Goal: Task Accomplishment & Management: Manage account settings

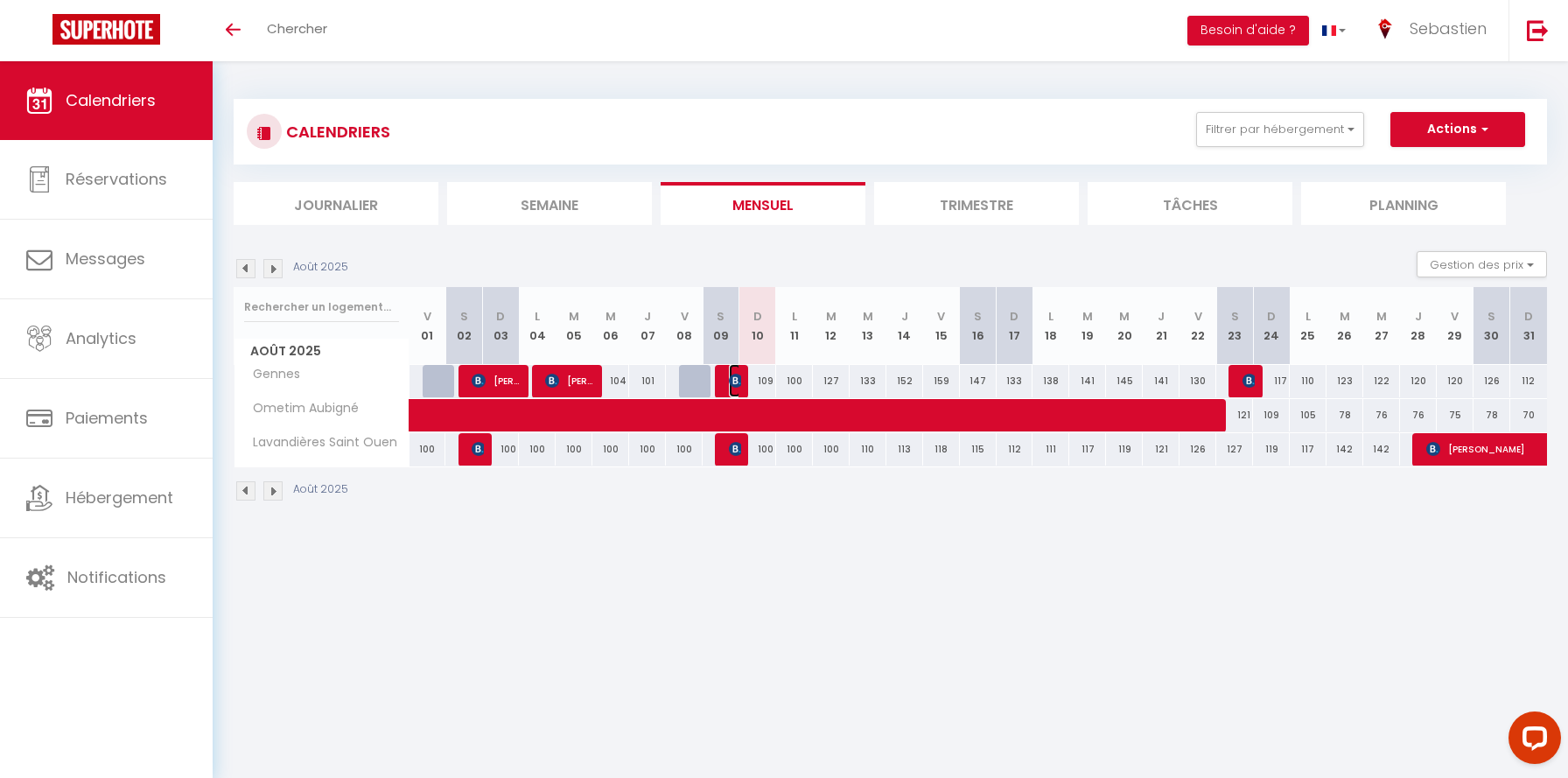
click at [739, 381] on img at bounding box center [735, 381] width 14 height 14
select select "OK"
select select "1"
select select "0"
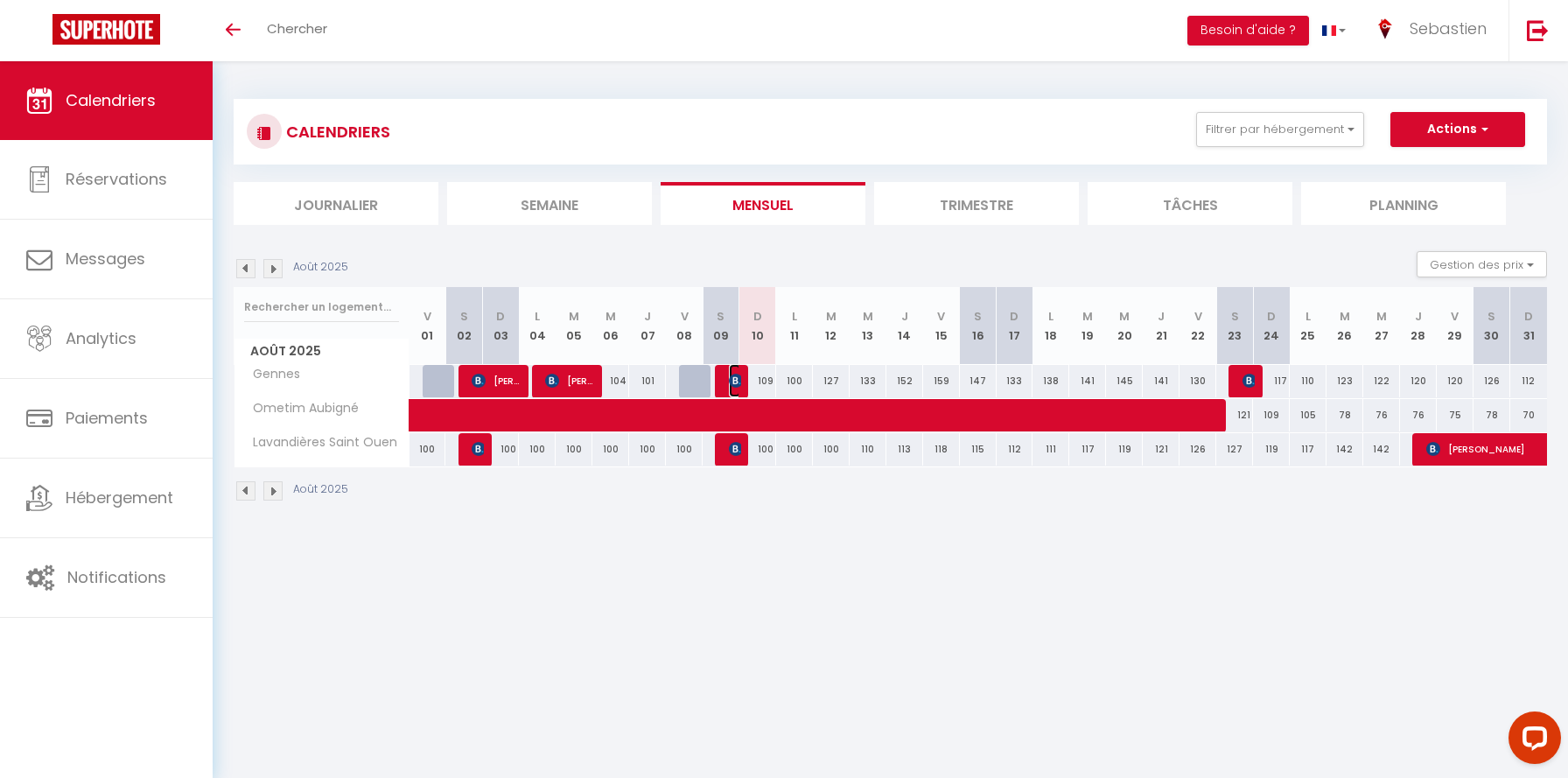
select select "1"
select select
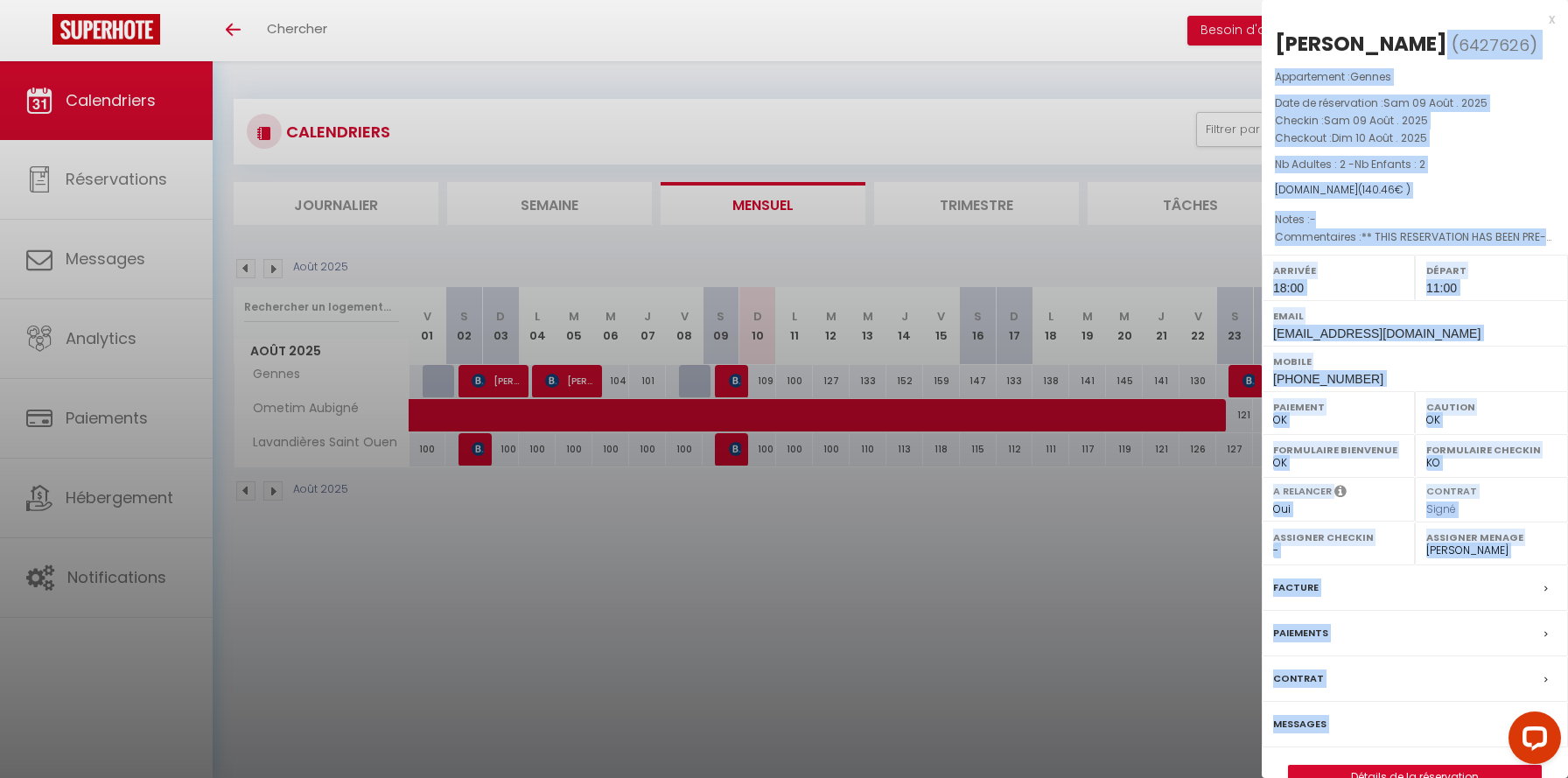
drag, startPoint x: 1433, startPoint y: 49, endPoint x: 1260, endPoint y: 50, distance: 173.0
click at [1260, 62] on body "Questions et aide sur la MIGRATION - [GEOGRAPHIC_DATA] ouverte de 13 à 14h puis…" at bounding box center [784, 450] width 1568 height 778
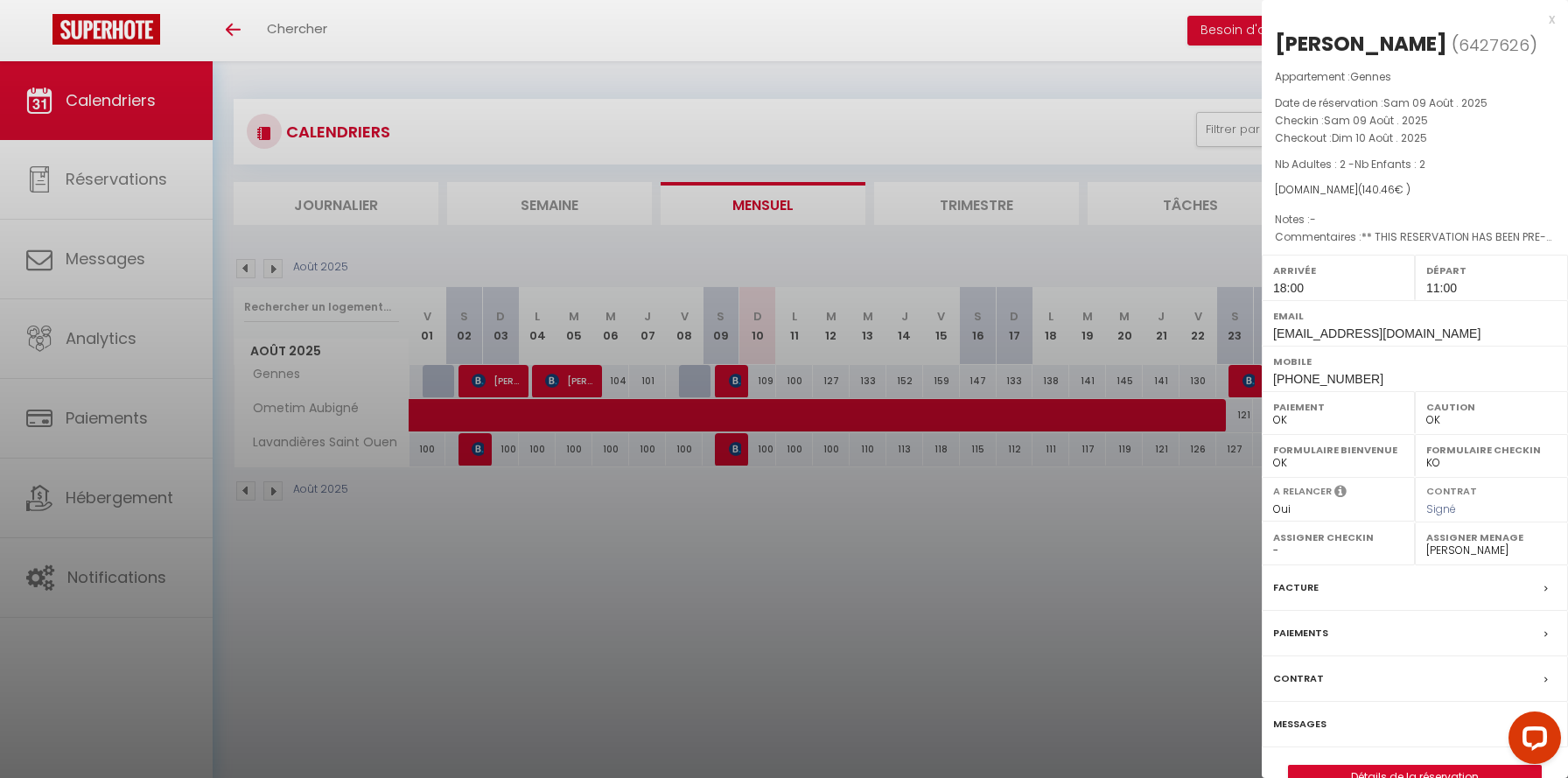
click at [1454, 28] on div "x" at bounding box center [1408, 19] width 293 height 21
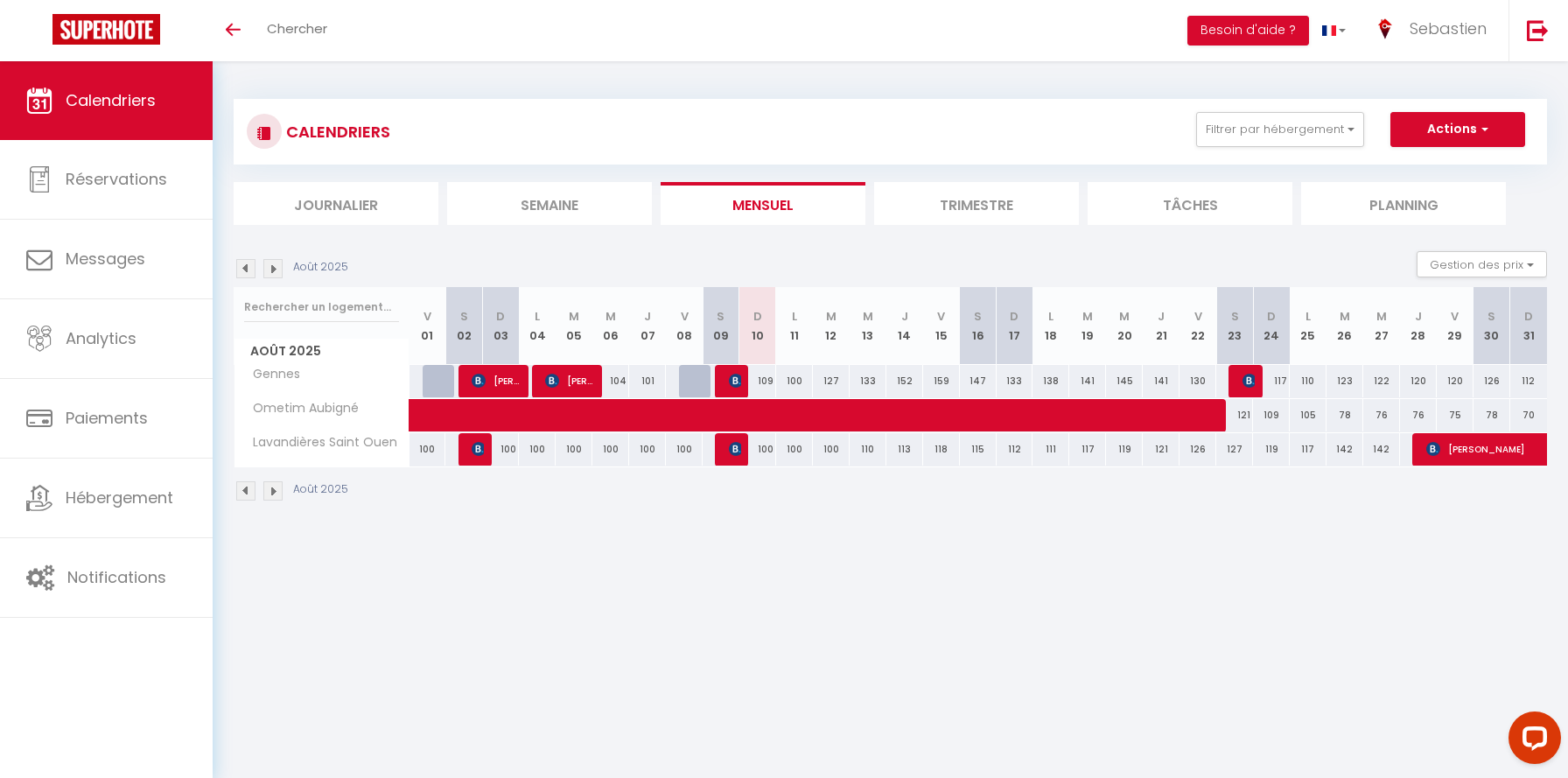
click at [729, 466] on td "100 [PERSON_NAME]" at bounding box center [721, 448] width 37 height 34
click at [731, 449] on img at bounding box center [735, 448] width 14 height 14
select select "46600"
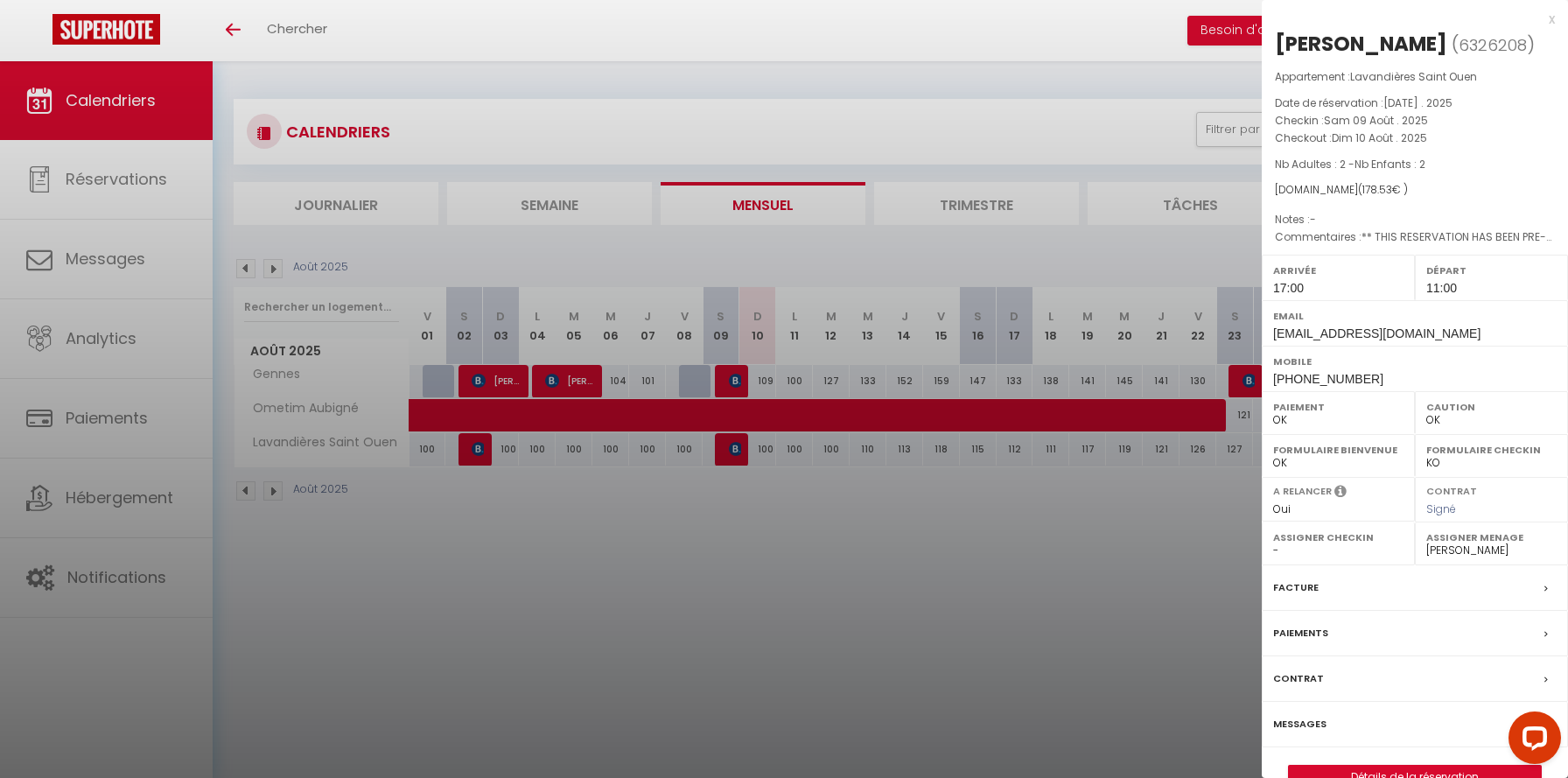
drag, startPoint x: 1454, startPoint y: 44, endPoint x: 1275, endPoint y: 37, distance: 179.1
click at [1275, 37] on h2 "[PERSON_NAME] ( 6326208 )" at bounding box center [1415, 44] width 279 height 30
copy h2 "[PERSON_NAME]"
click at [870, 81] on div at bounding box center [784, 389] width 1568 height 778
